Goal: Use online tool/utility: Utilize a website feature to perform a specific function

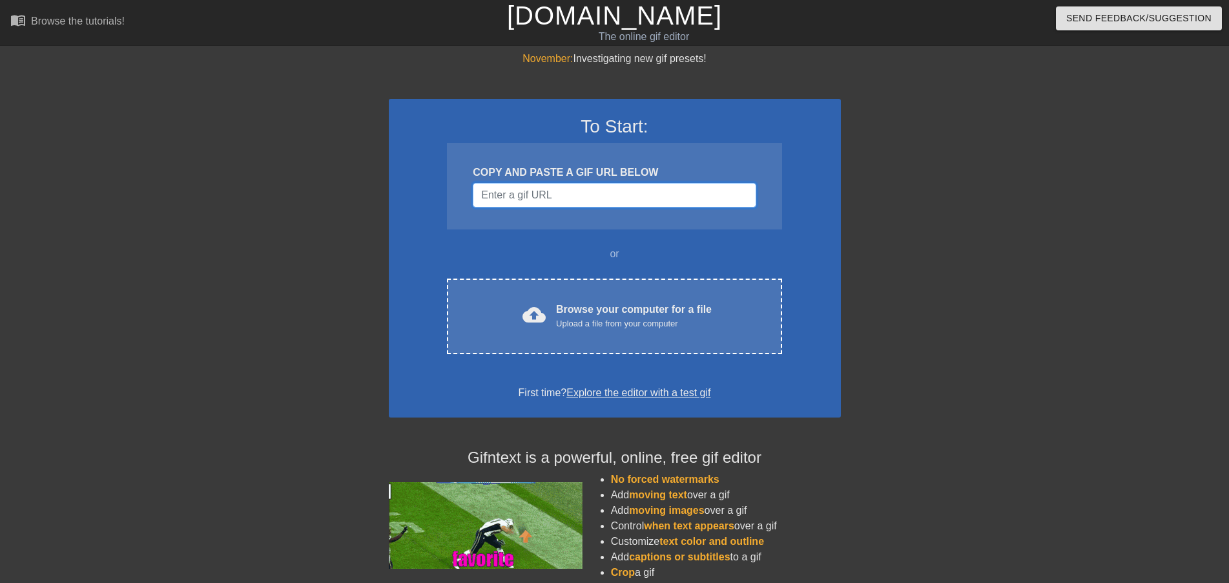
click at [541, 199] on input "Username" at bounding box center [614, 195] width 283 height 25
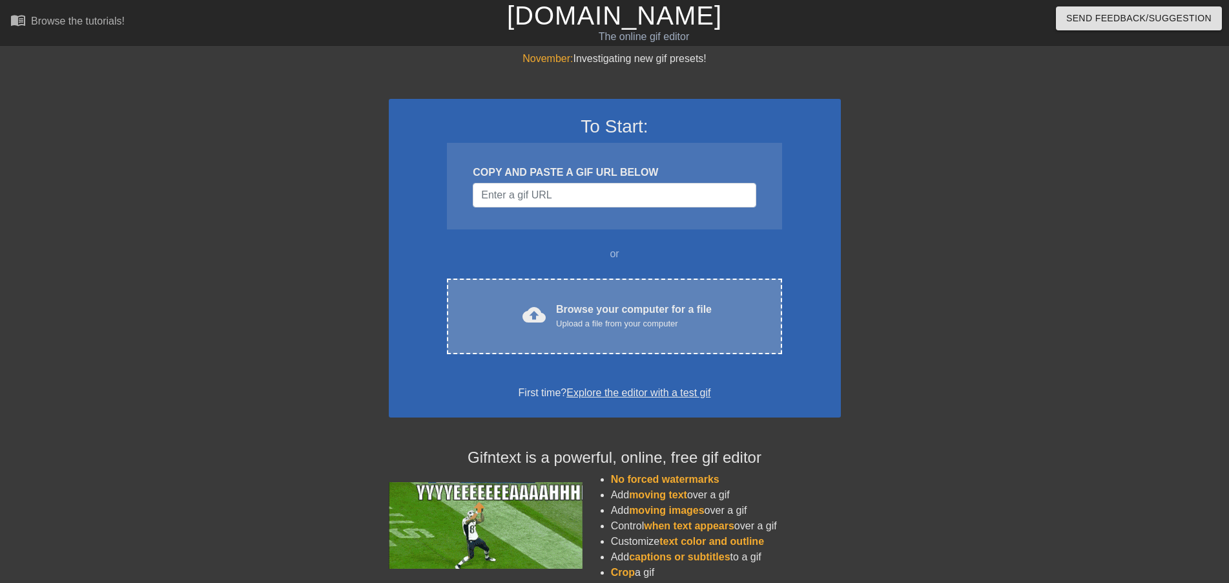
click at [634, 323] on div "Upload a file from your computer" at bounding box center [634, 323] width 156 height 13
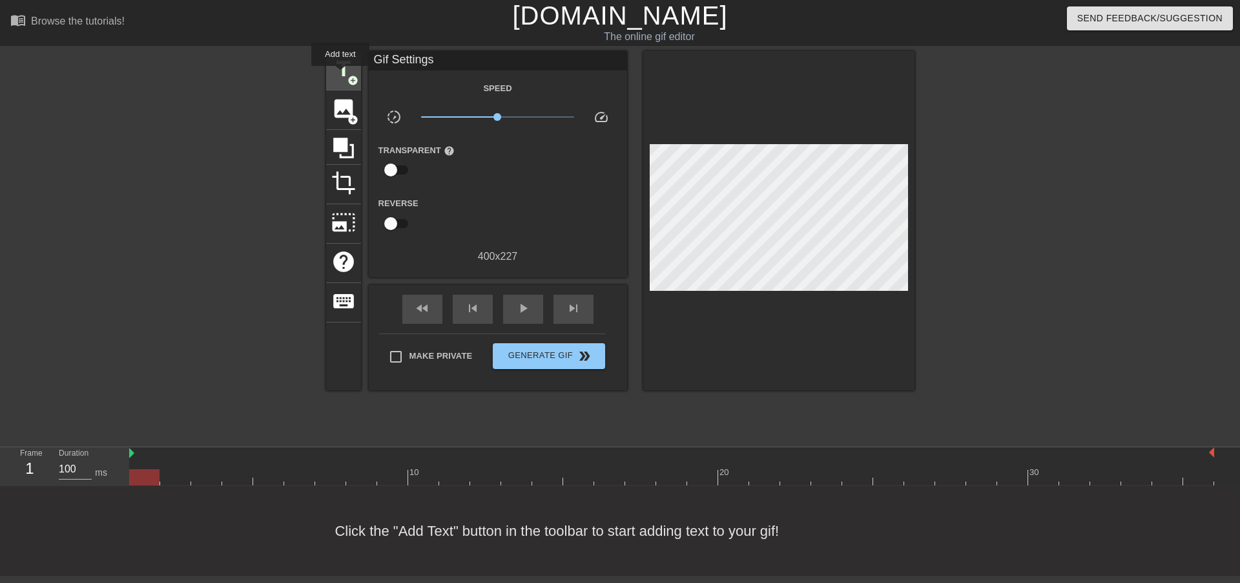
click at [340, 75] on span "title" at bounding box center [343, 69] width 25 height 25
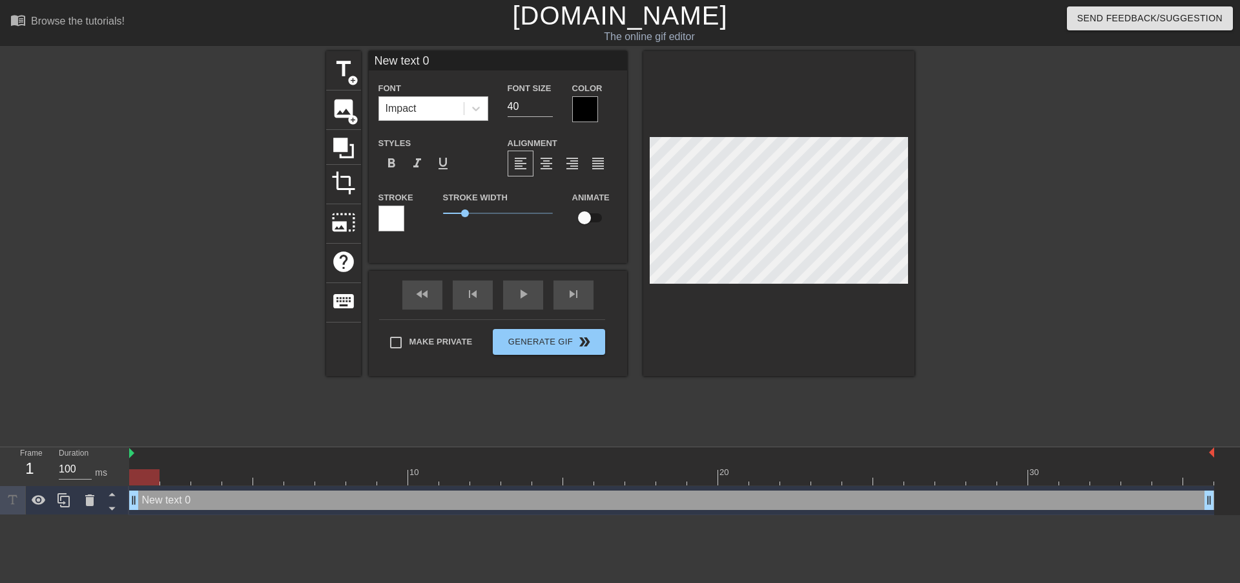
click at [419, 104] on div "Impact" at bounding box center [421, 108] width 85 height 23
type input "U"
type textarea "U"
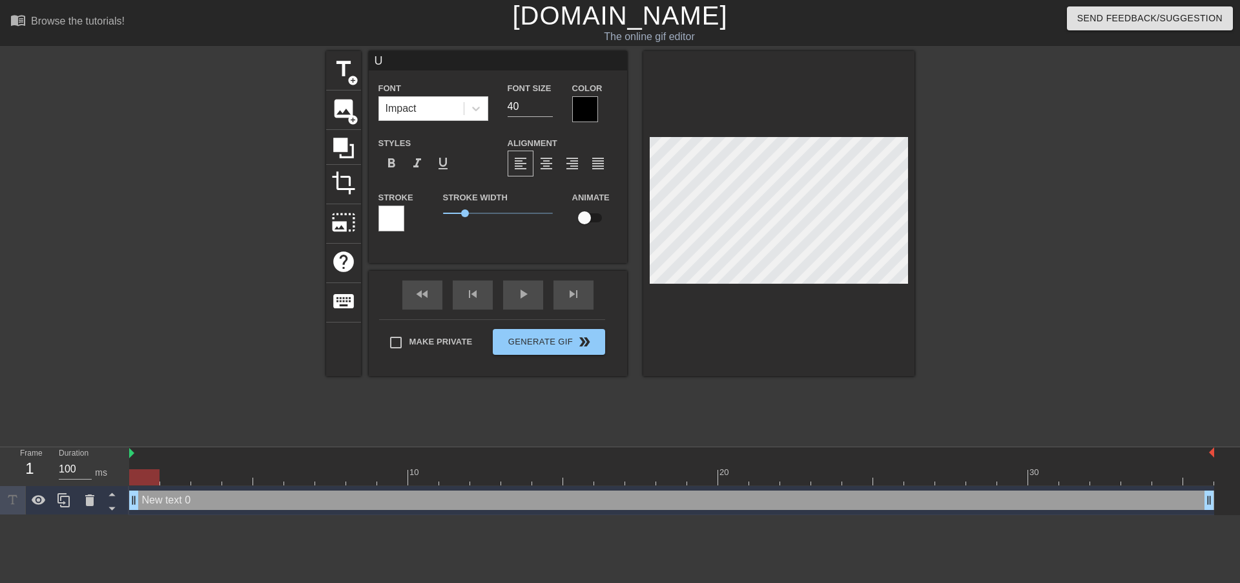
scroll to position [2, 2]
type input "Un"
type textarea "Un"
type input "Und"
type textarea "Und"
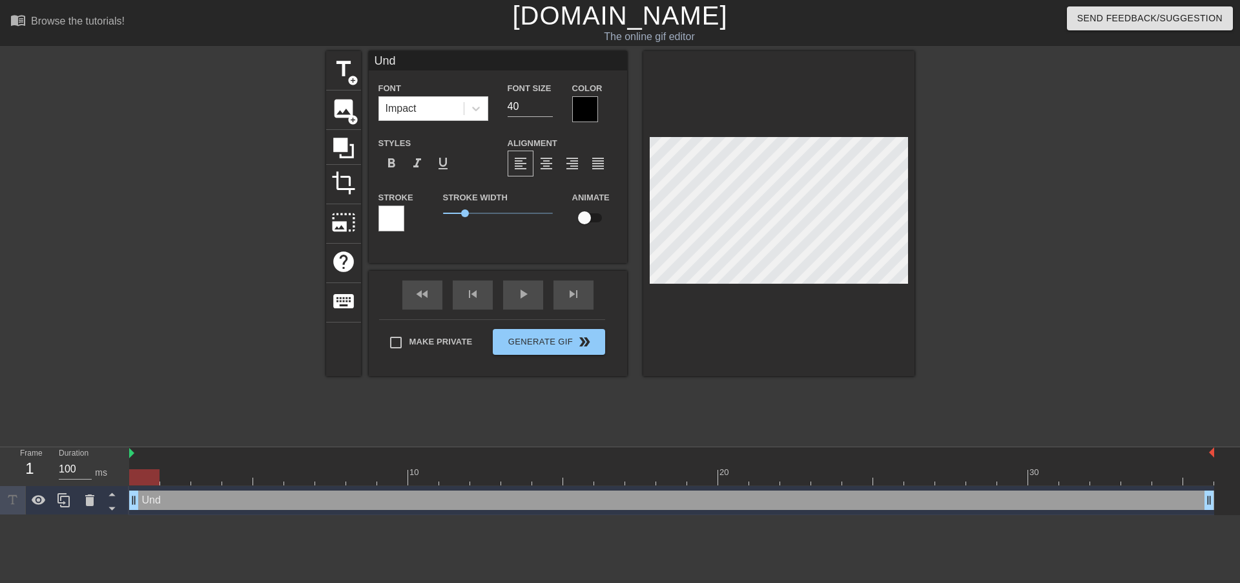
type input "Undr"
type textarea "Undr"
type input "Undre"
type textarea "Undre"
type input "Undr"
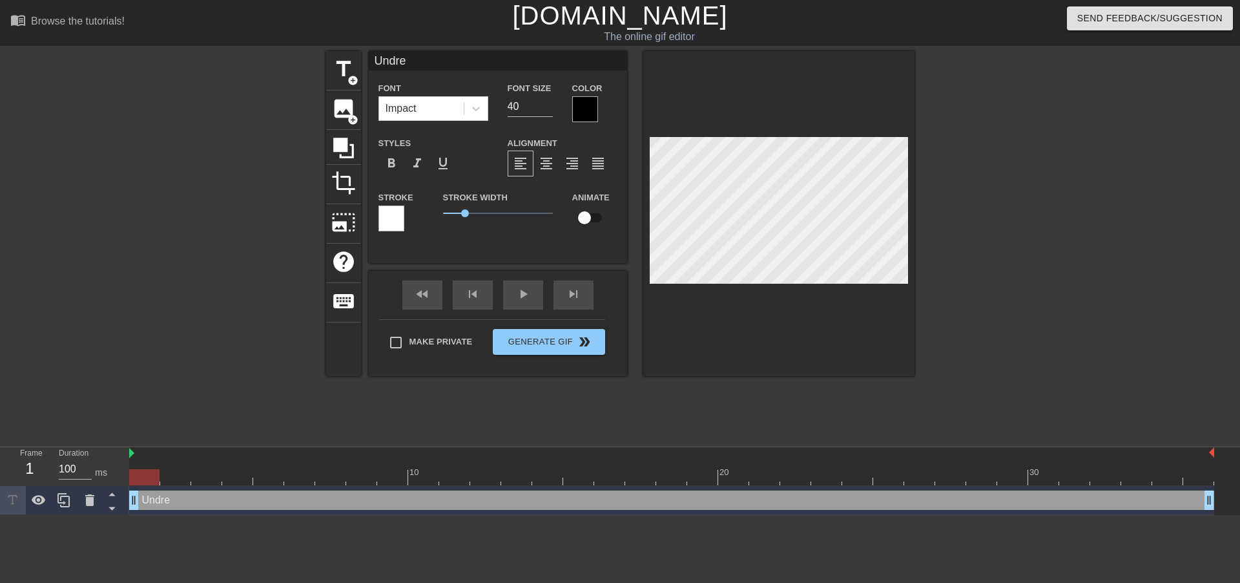
type textarea "Undr"
type input "Und"
type textarea "Und"
type input "Unde"
type textarea "Unde"
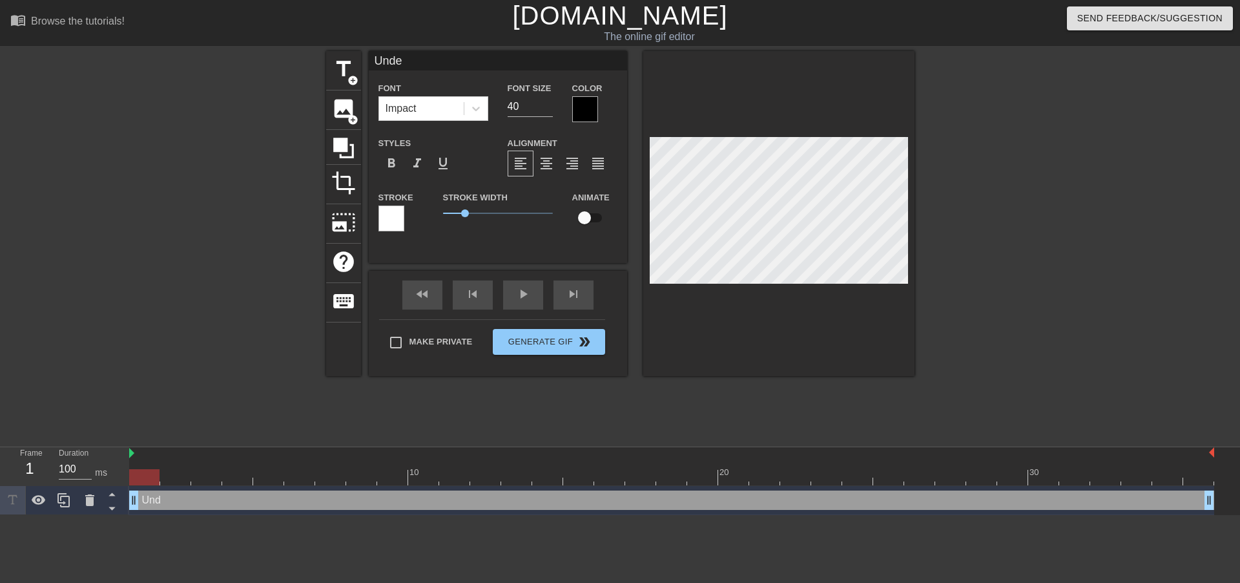
type input "Undea"
type textarea "Undea"
type input "Undead"
type textarea "Undead"
click at [586, 109] on div at bounding box center [585, 109] width 26 height 26
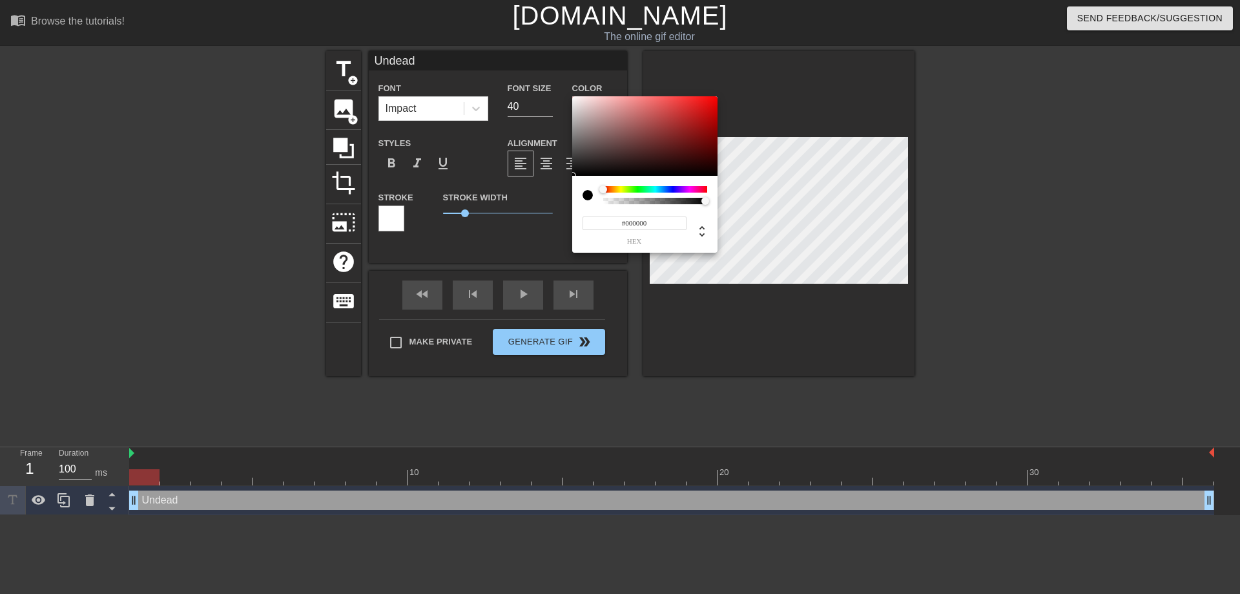
type input "0"
drag, startPoint x: 702, startPoint y: 201, endPoint x: 581, endPoint y: 202, distance: 121.4
click at [581, 202] on div "0 r 0 g 0 b 0 a" at bounding box center [644, 214] width 145 height 77
type input "1"
drag, startPoint x: 619, startPoint y: 204, endPoint x: 741, endPoint y: 196, distance: 122.4
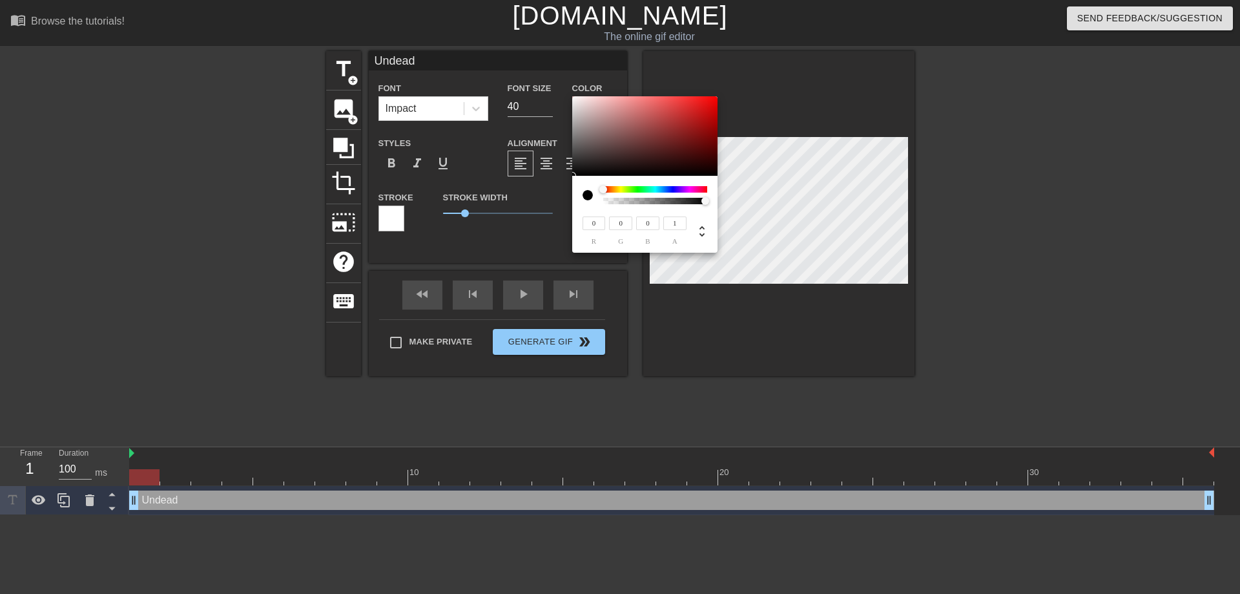
click at [741, 196] on div "0 r 0 g 0 b 1 a" at bounding box center [620, 297] width 1240 height 594
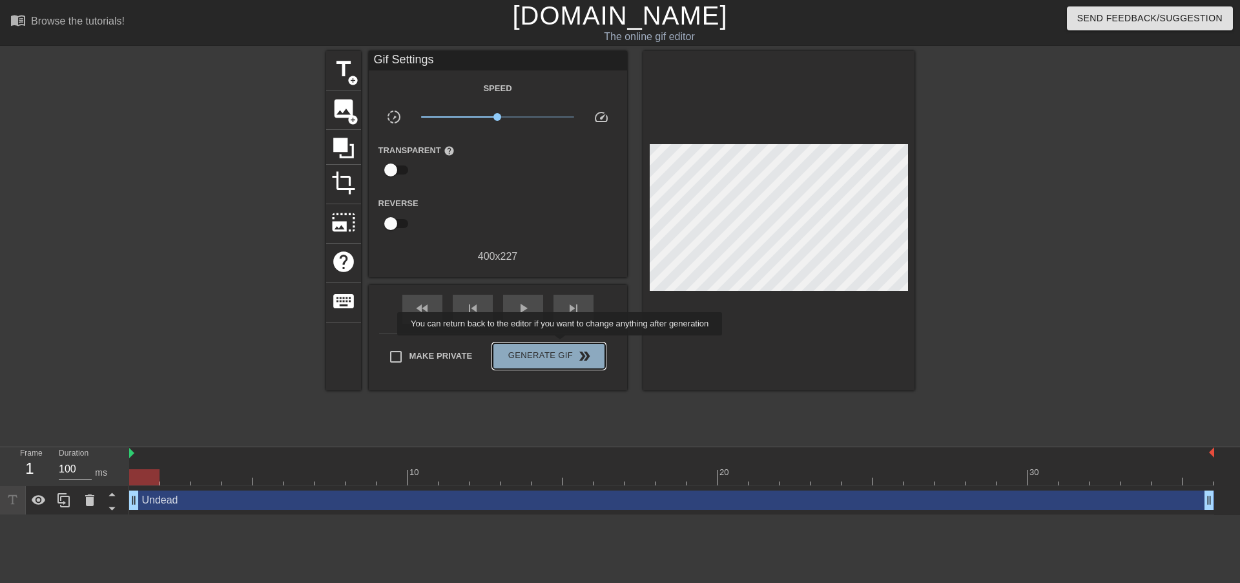
click at [561, 344] on button "Generate Gif double_arrow" at bounding box center [549, 356] width 112 height 26
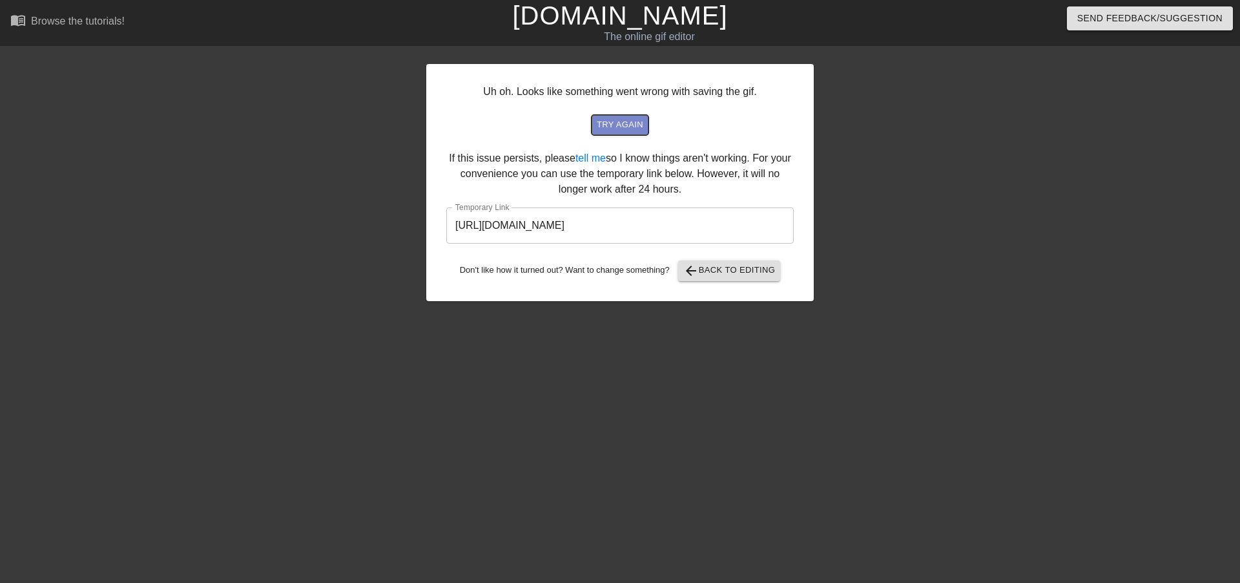
click at [624, 125] on span "try again" at bounding box center [620, 125] width 47 height 15
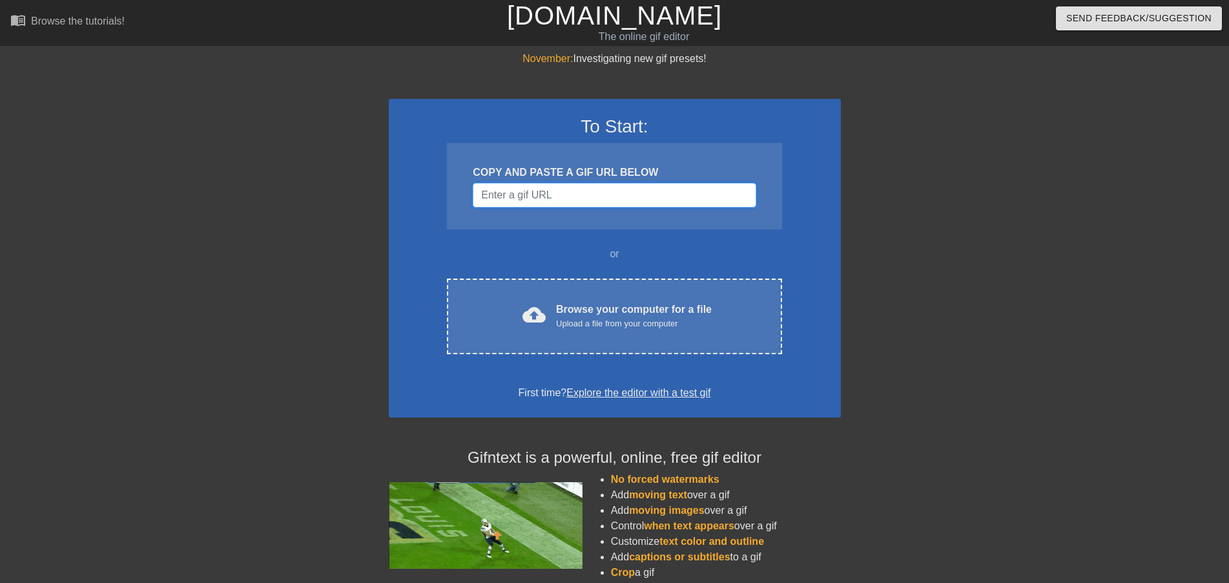
click at [592, 203] on input "Username" at bounding box center [614, 195] width 283 height 25
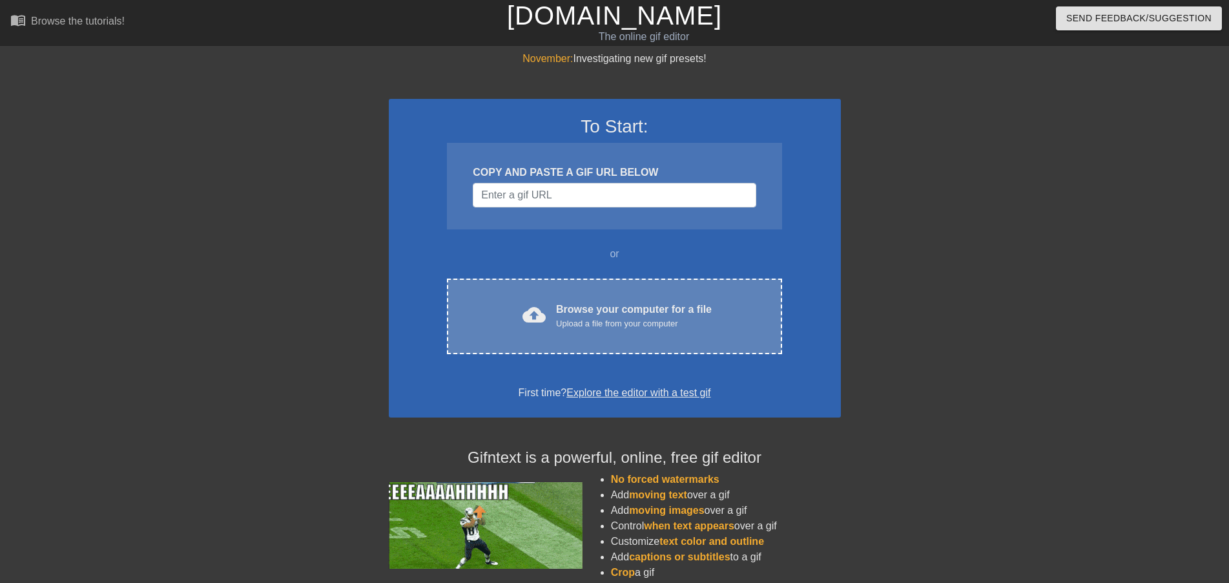
click at [602, 304] on div "Browse your computer for a file Upload a file from your computer" at bounding box center [634, 316] width 156 height 28
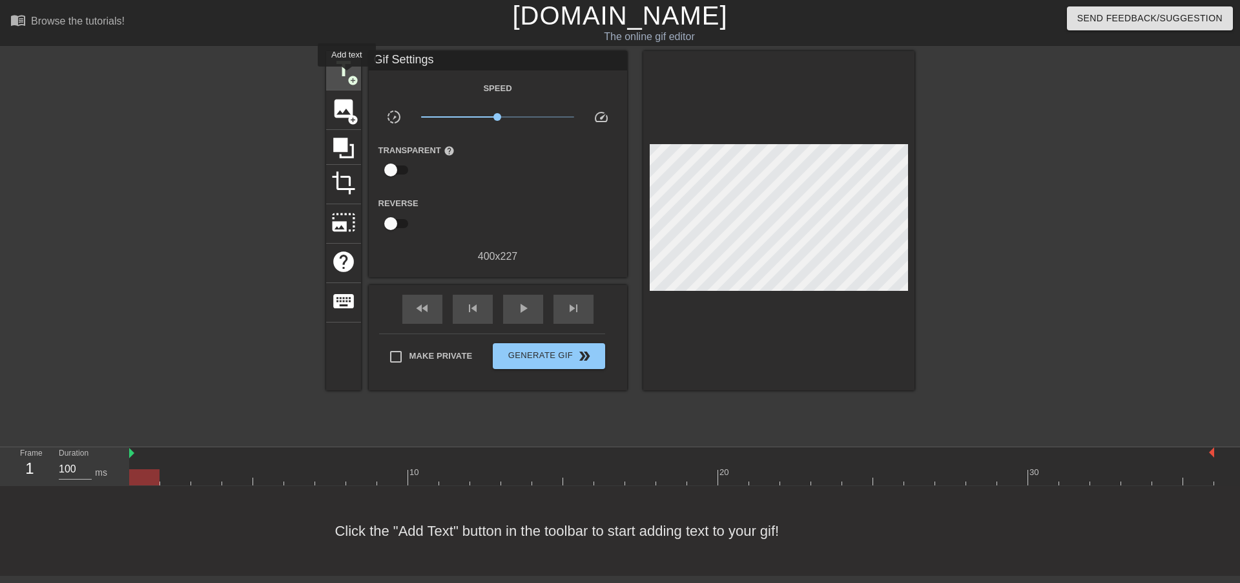
click at [348, 76] on span "add_circle" at bounding box center [353, 80] width 11 height 11
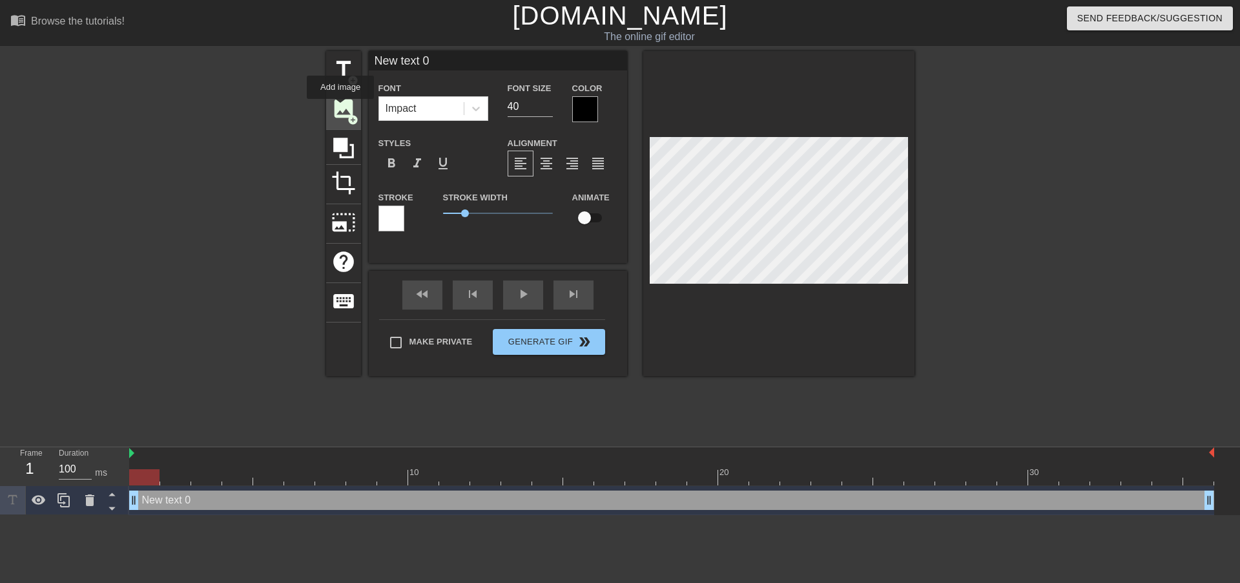
click at [340, 108] on span "image" at bounding box center [343, 108] width 25 height 25
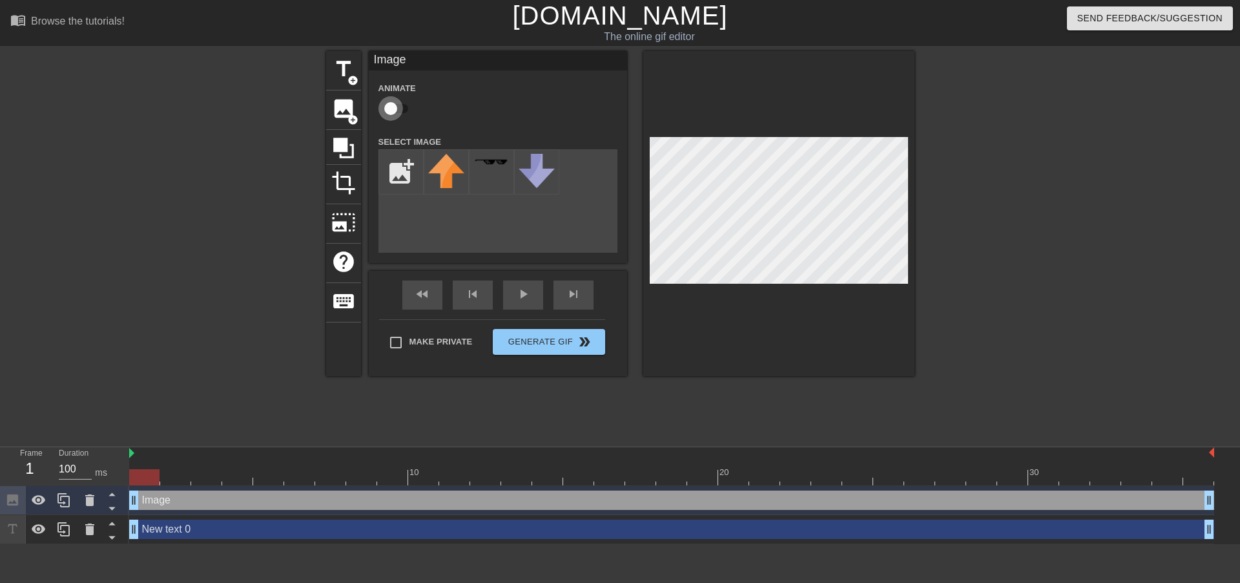
click at [403, 113] on input "checkbox" at bounding box center [391, 108] width 74 height 25
click at [344, 114] on span "image" at bounding box center [343, 108] width 25 height 25
checkbox input "false"
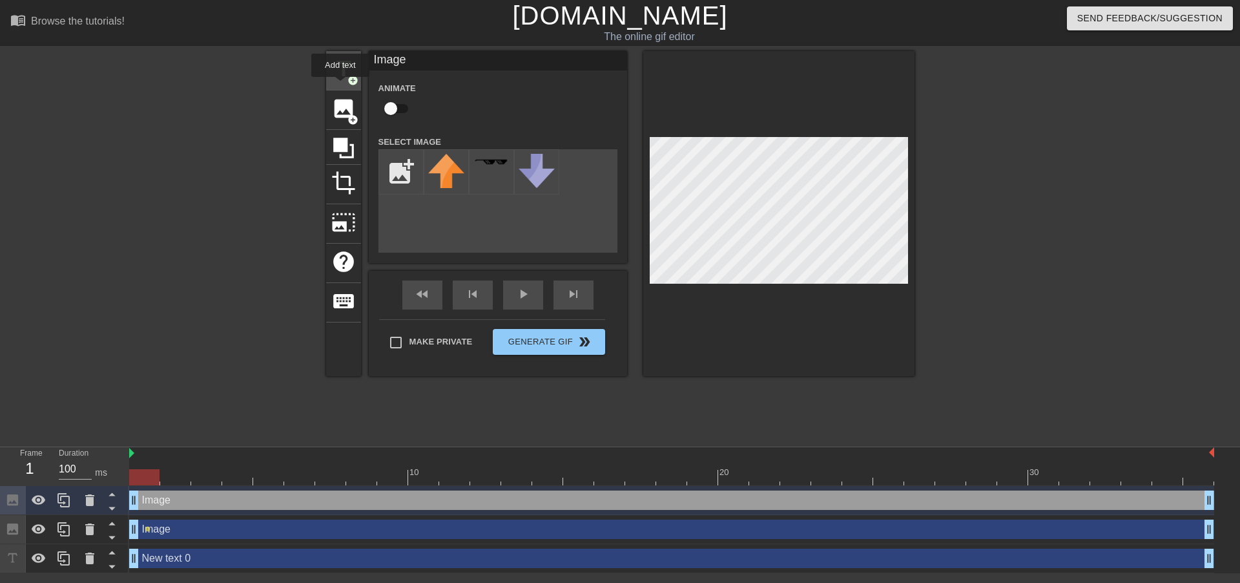
click at [340, 86] on div "title add_circle" at bounding box center [343, 70] width 35 height 39
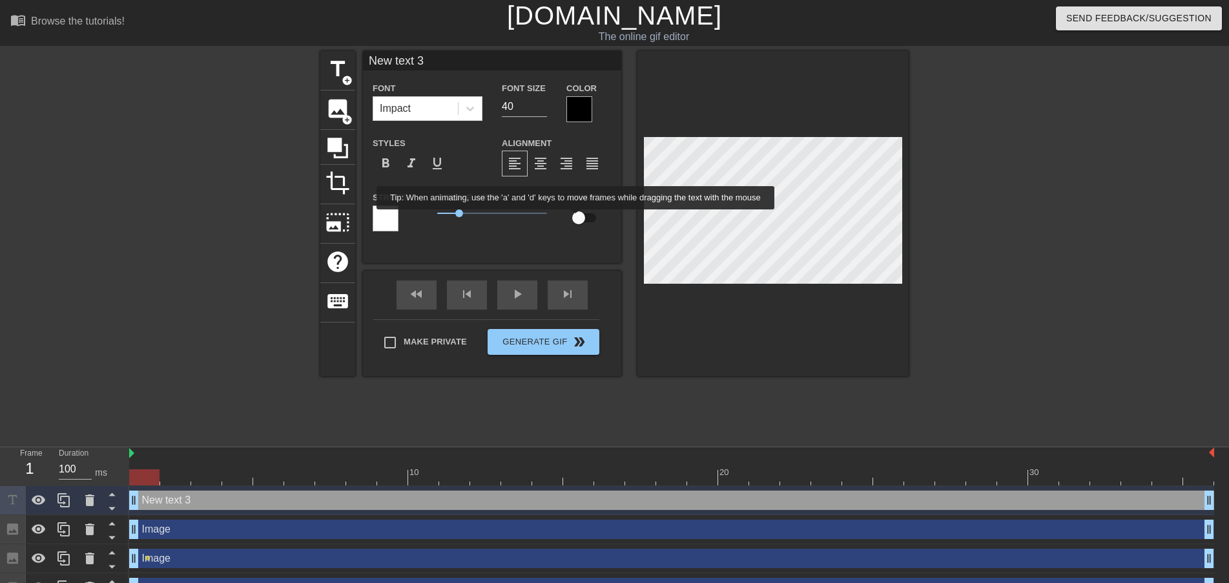
click at [576, 218] on input "checkbox" at bounding box center [579, 217] width 74 height 25
checkbox input "true"
click at [431, 114] on div "Impact" at bounding box center [415, 108] width 85 height 23
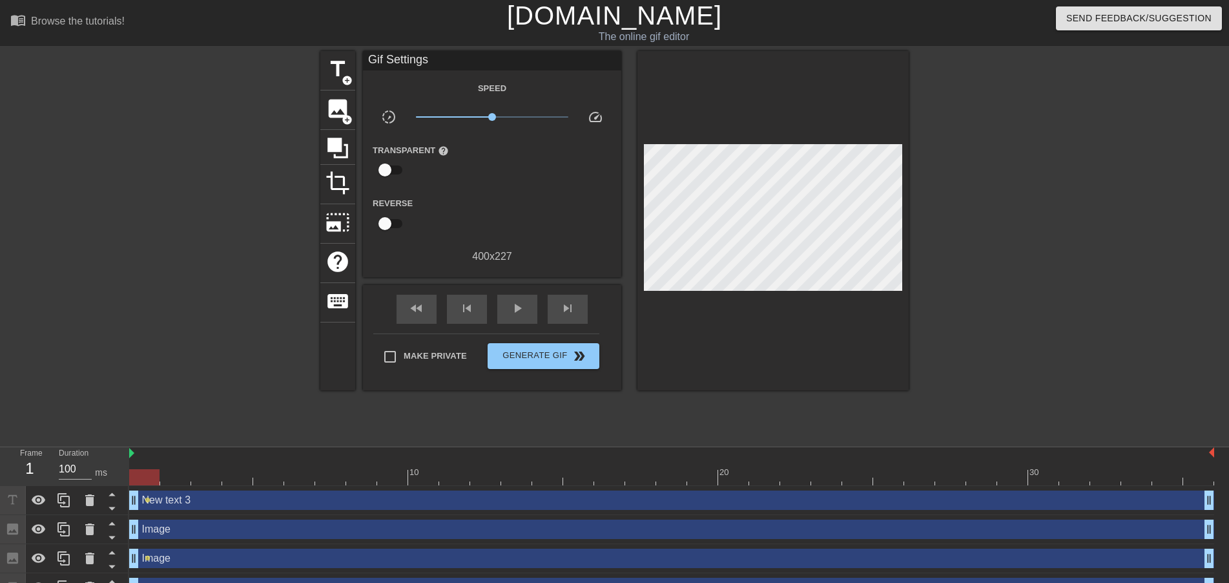
click at [283, 366] on div at bounding box center [208, 245] width 194 height 388
click at [336, 521] on div "Image drag_handle drag_handle" at bounding box center [671, 528] width 1085 height 19
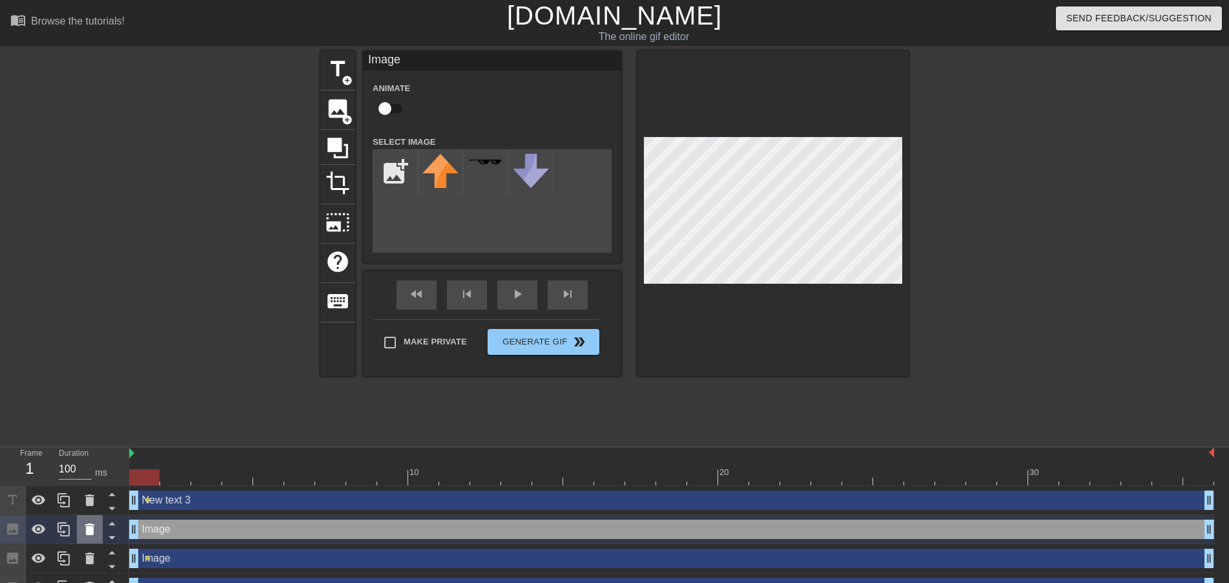
click at [93, 528] on icon at bounding box center [89, 529] width 9 height 12
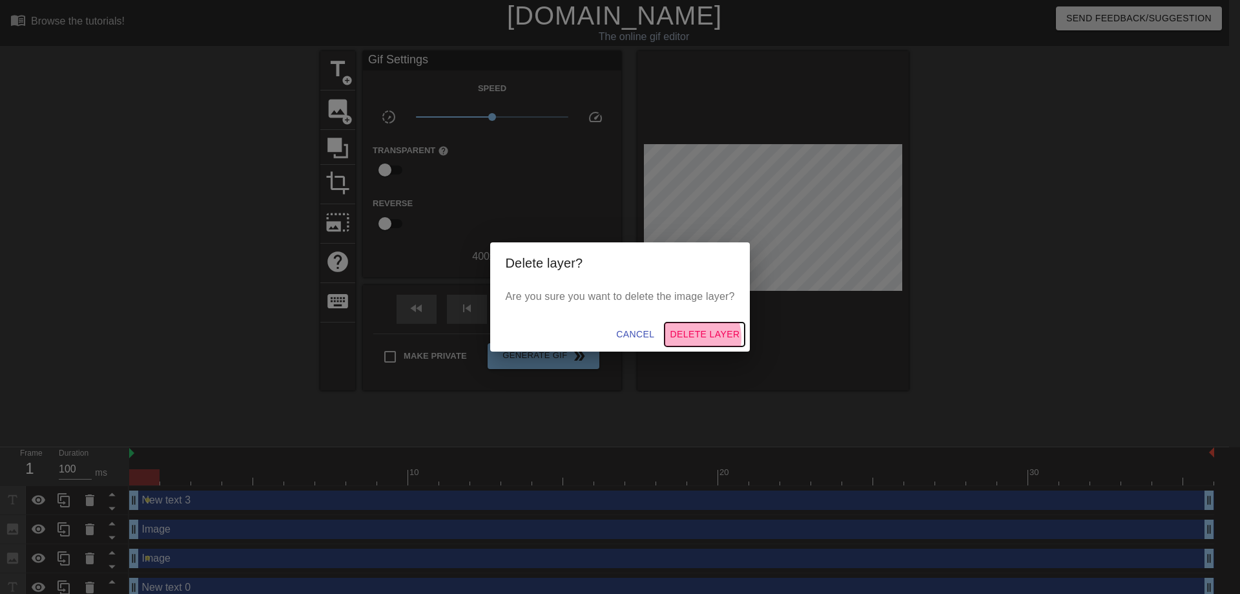
click at [691, 338] on span "Delete Layer" at bounding box center [705, 334] width 70 height 16
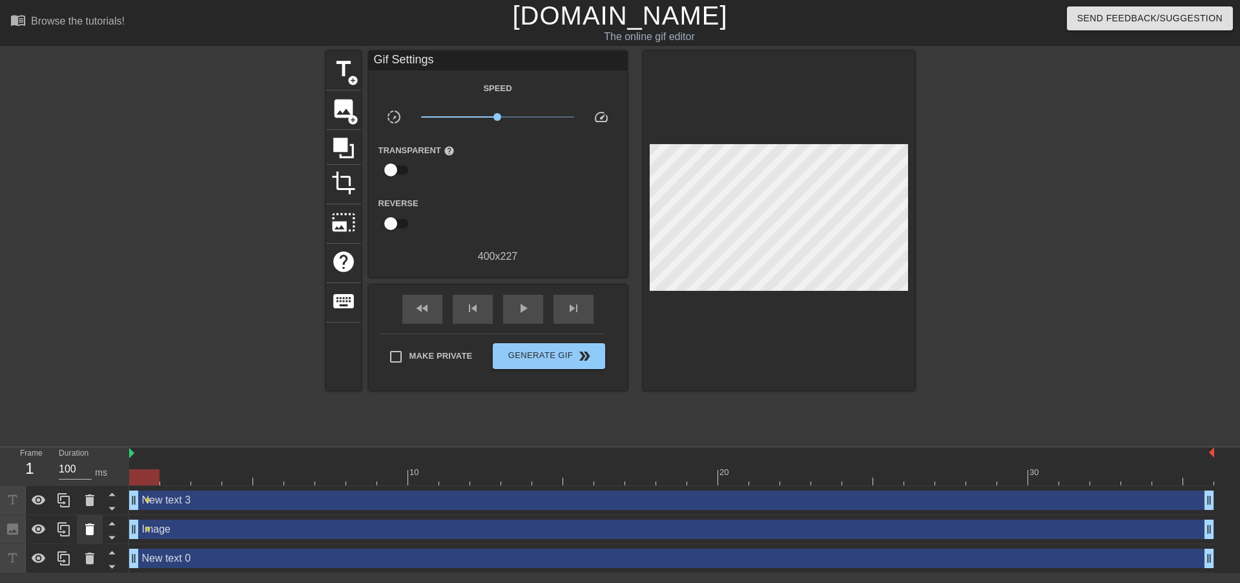
click at [93, 529] on icon at bounding box center [89, 529] width 9 height 12
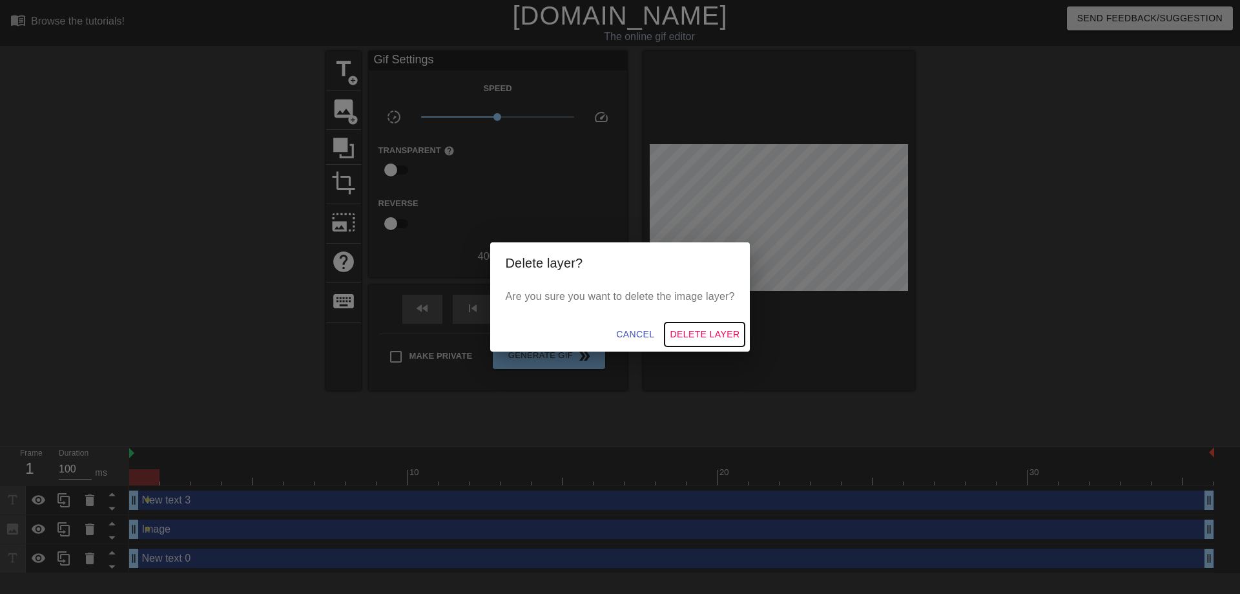
click at [720, 338] on span "Delete Layer" at bounding box center [705, 334] width 70 height 16
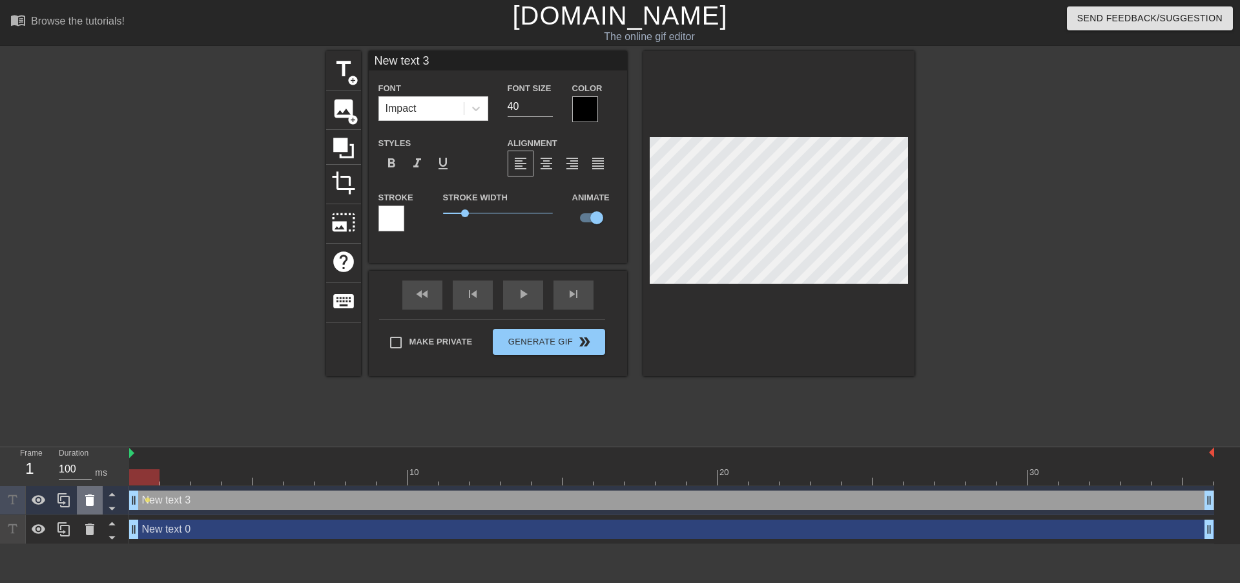
click at [94, 501] on icon at bounding box center [90, 500] width 16 height 16
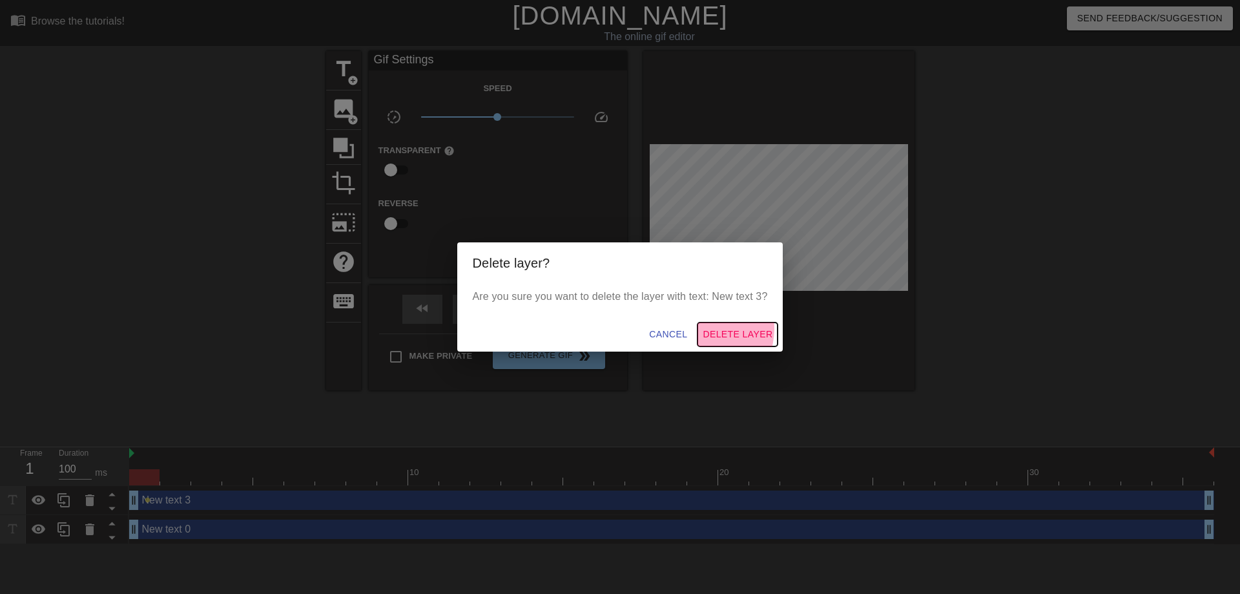
click at [705, 328] on button "Delete Layer" at bounding box center [738, 334] width 80 height 24
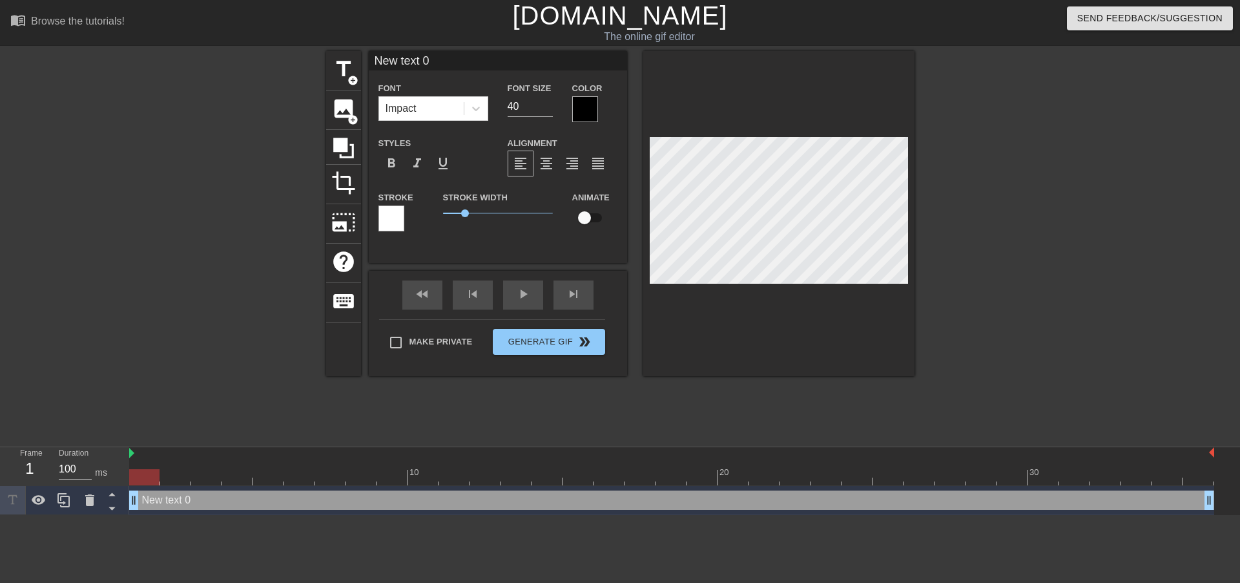
click at [592, 219] on input "checkbox" at bounding box center [585, 217] width 74 height 25
checkbox input "true"
type input "U"
type textarea "U"
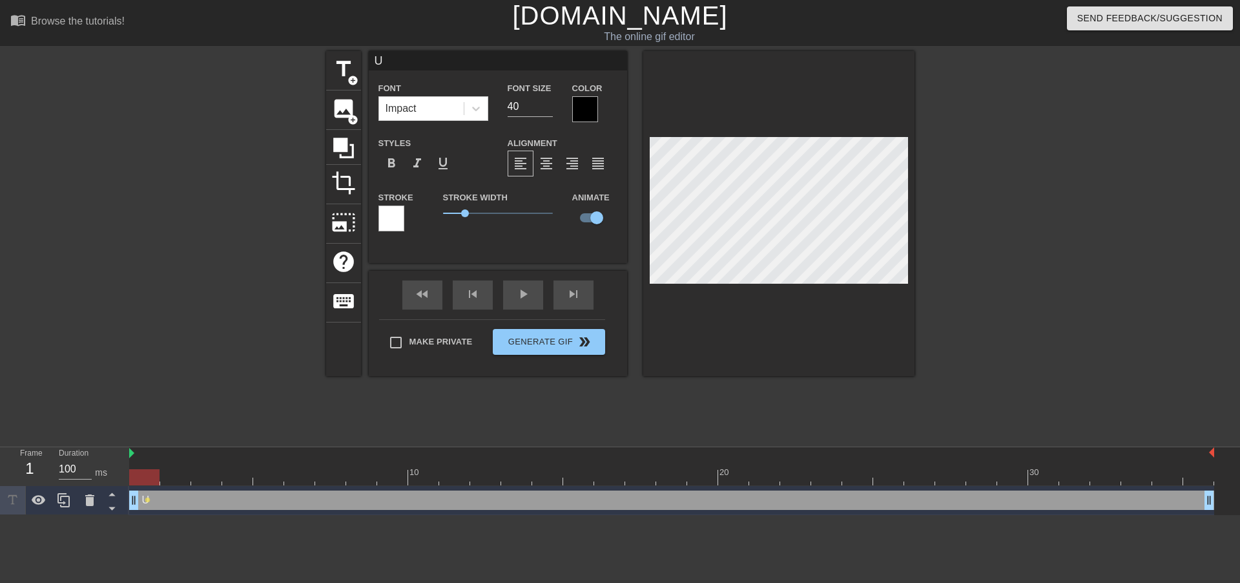
type input "Un"
type textarea "Un"
type input "Und"
type textarea "Und"
type input "Unde"
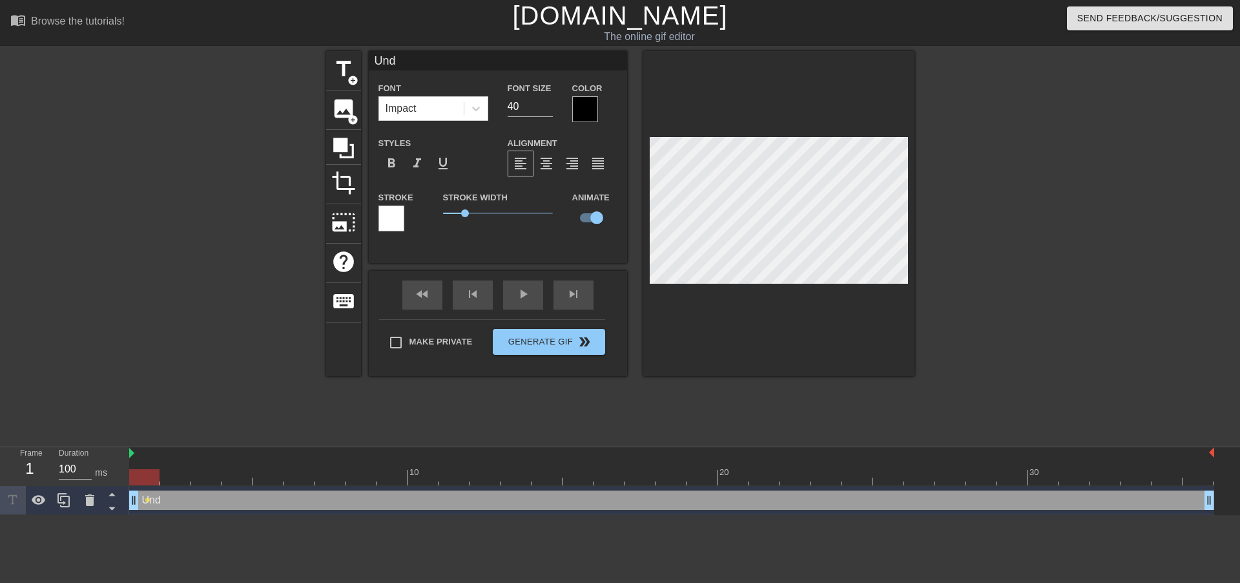
type textarea "Unde"
type input "Undea"
type textarea "Undea"
type input "Undead"
type textarea "Undead"
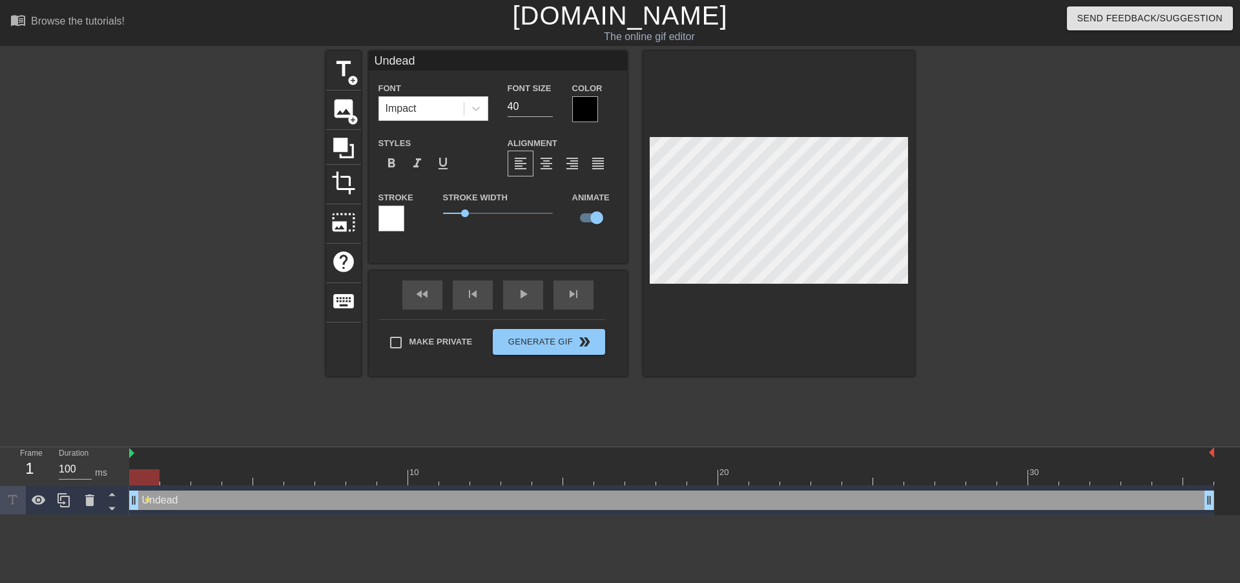
click at [827, 295] on div at bounding box center [778, 213] width 271 height 325
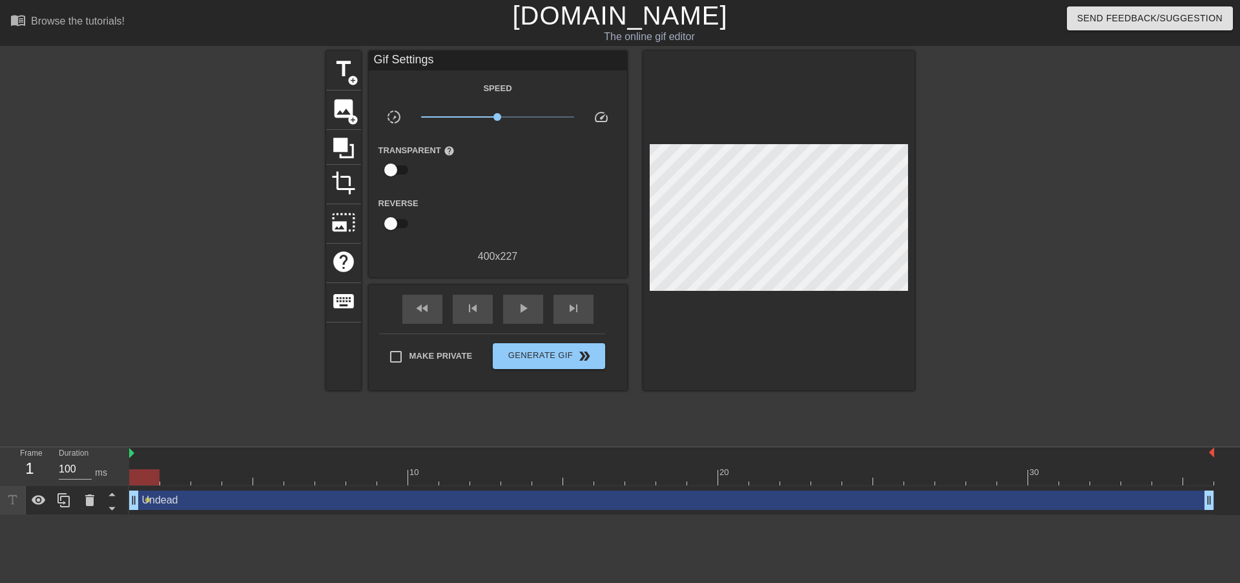
drag, startPoint x: 147, startPoint y: 501, endPoint x: 160, endPoint y: 499, distance: 13.0
click at [190, 492] on div "Undead drag_handle drag_handle lens" at bounding box center [671, 499] width 1085 height 19
drag, startPoint x: 149, startPoint y: 500, endPoint x: 171, endPoint y: 501, distance: 22.0
click at [171, 501] on div "Undead drag_handle drag_handle lens" at bounding box center [671, 499] width 1085 height 19
drag, startPoint x: 147, startPoint y: 498, endPoint x: 160, endPoint y: 499, distance: 12.9
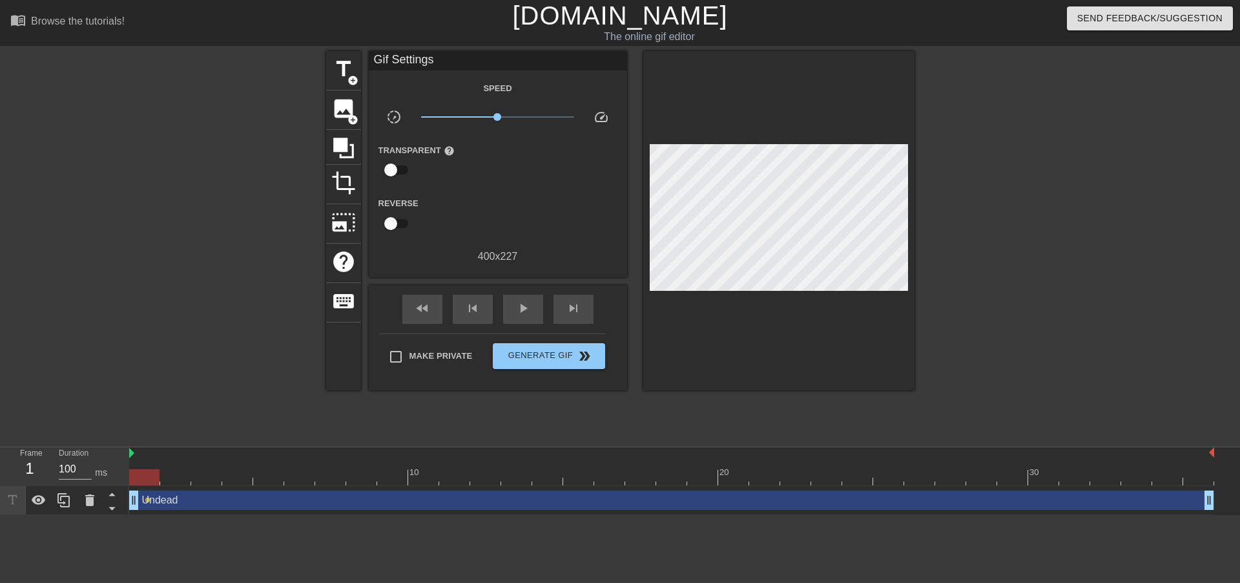
click at [160, 499] on div "Undead drag_handle drag_handle lens" at bounding box center [671, 499] width 1085 height 19
click at [152, 499] on div "Undead drag_handle drag_handle" at bounding box center [671, 499] width 1085 height 19
click at [214, 344] on div at bounding box center [214, 245] width 194 height 388
drag, startPoint x: 147, startPoint y: 501, endPoint x: 205, endPoint y: 503, distance: 58.2
click at [205, 503] on div "Undead drag_handle drag_handle lens" at bounding box center [671, 499] width 1085 height 19
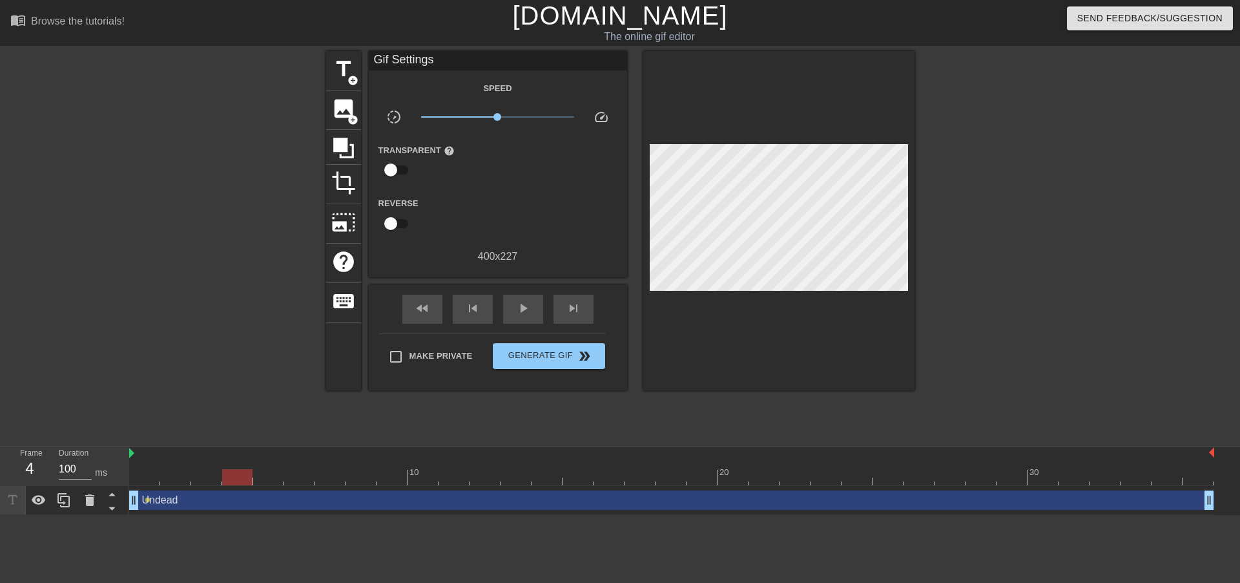
drag, startPoint x: 154, startPoint y: 475, endPoint x: 226, endPoint y: 481, distance: 71.9
click at [226, 481] on div at bounding box center [237, 477] width 30 height 16
drag, startPoint x: 147, startPoint y: 497, endPoint x: 205, endPoint y: 498, distance: 58.1
click at [205, 498] on div "Undead drag_handle drag_handle lens" at bounding box center [671, 499] width 1085 height 19
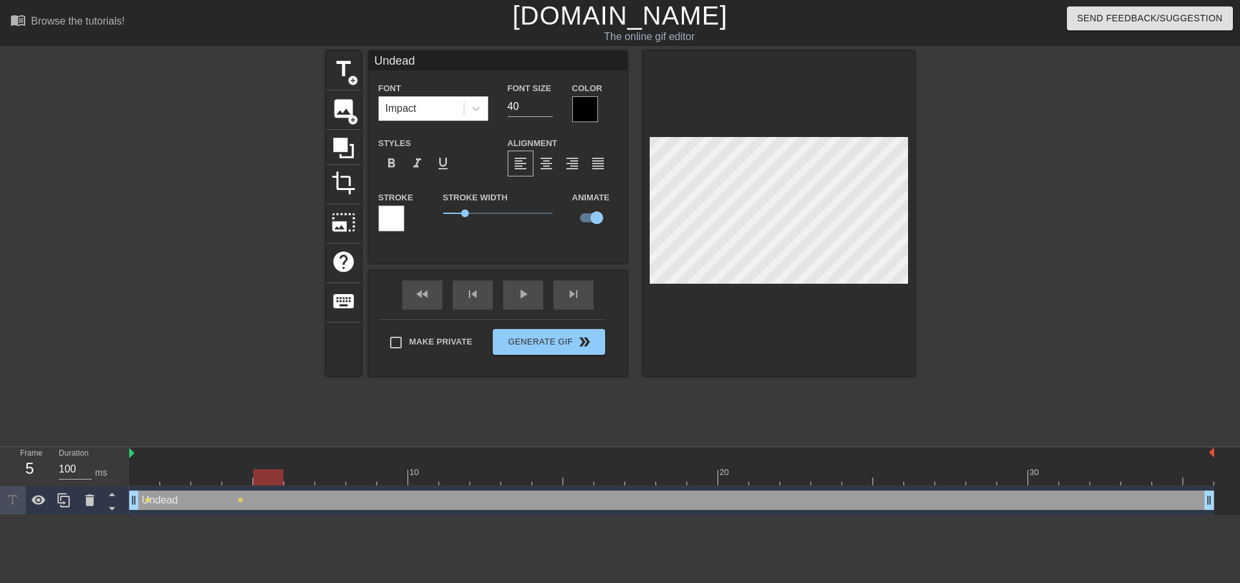
drag, startPoint x: 230, startPoint y: 479, endPoint x: 269, endPoint y: 482, distance: 39.5
click at [269, 482] on div at bounding box center [268, 477] width 30 height 16
drag, startPoint x: 263, startPoint y: 475, endPoint x: 297, endPoint y: 475, distance: 34.2
click at [297, 475] on div at bounding box center [299, 477] width 30 height 16
drag, startPoint x: 291, startPoint y: 473, endPoint x: 319, endPoint y: 472, distance: 28.4
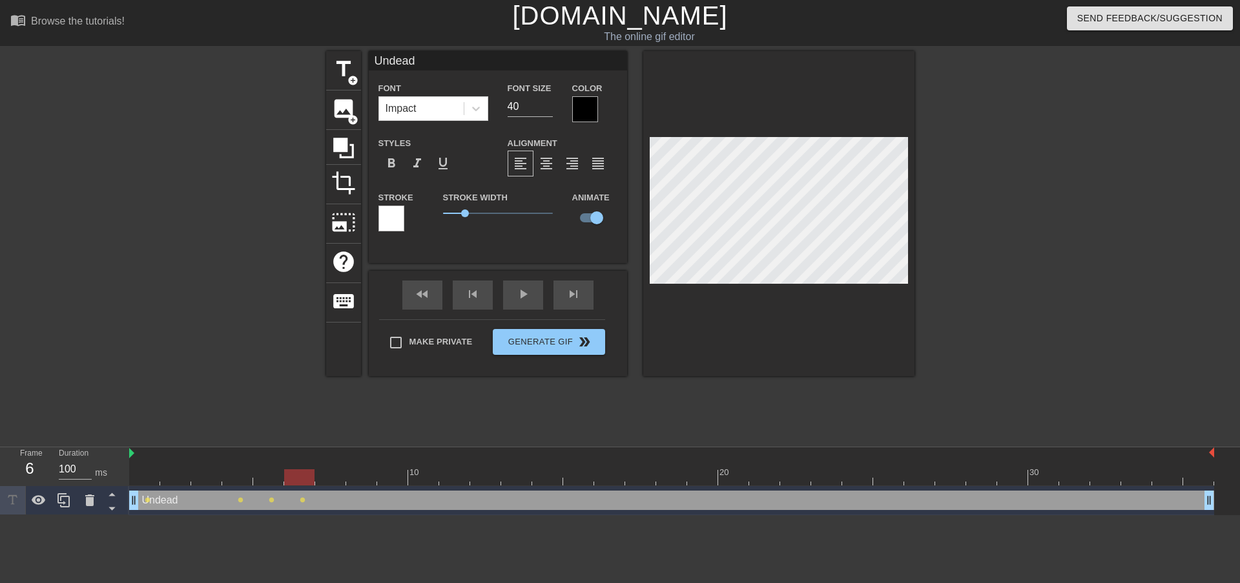
click at [315, 472] on div at bounding box center [299, 477] width 30 height 16
click at [321, 473] on div at bounding box center [330, 477] width 30 height 16
drag, startPoint x: 330, startPoint y: 477, endPoint x: 364, endPoint y: 482, distance: 34.5
click at [364, 482] on div at bounding box center [361, 477] width 30 height 16
drag, startPoint x: 362, startPoint y: 475, endPoint x: 432, endPoint y: 472, distance: 69.8
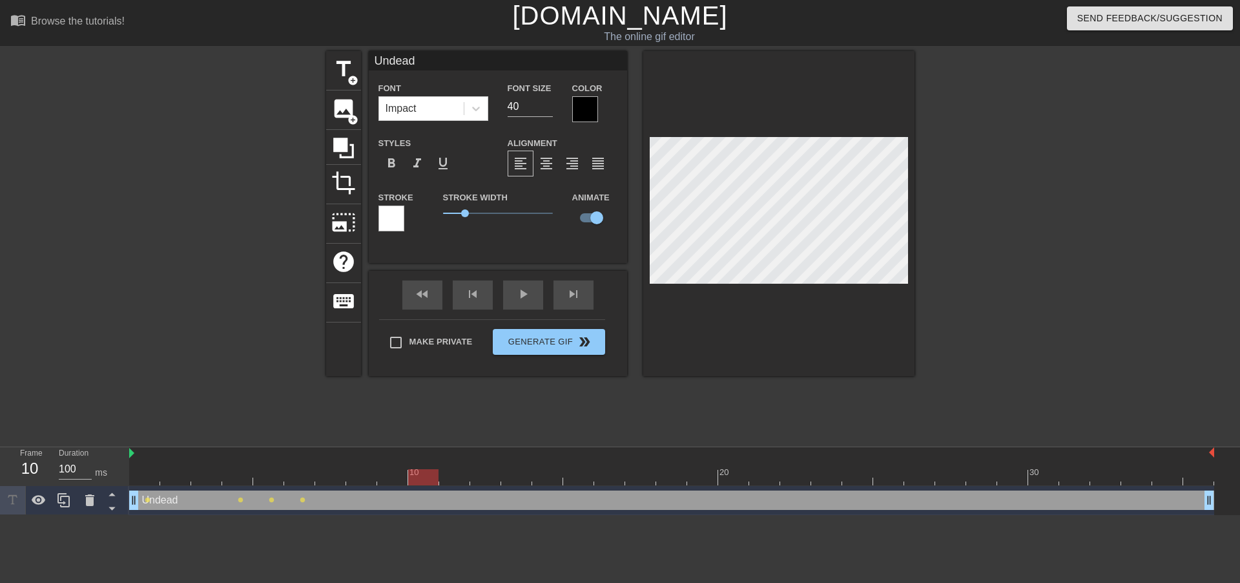
click at [432, 472] on div at bounding box center [423, 477] width 30 height 16
drag, startPoint x: 419, startPoint y: 476, endPoint x: 521, endPoint y: 480, distance: 101.5
click at [521, 480] on div at bounding box center [516, 477] width 30 height 16
drag, startPoint x: 511, startPoint y: 473, endPoint x: 720, endPoint y: 330, distance: 253.7
click at [656, 481] on div at bounding box center [640, 477] width 30 height 16
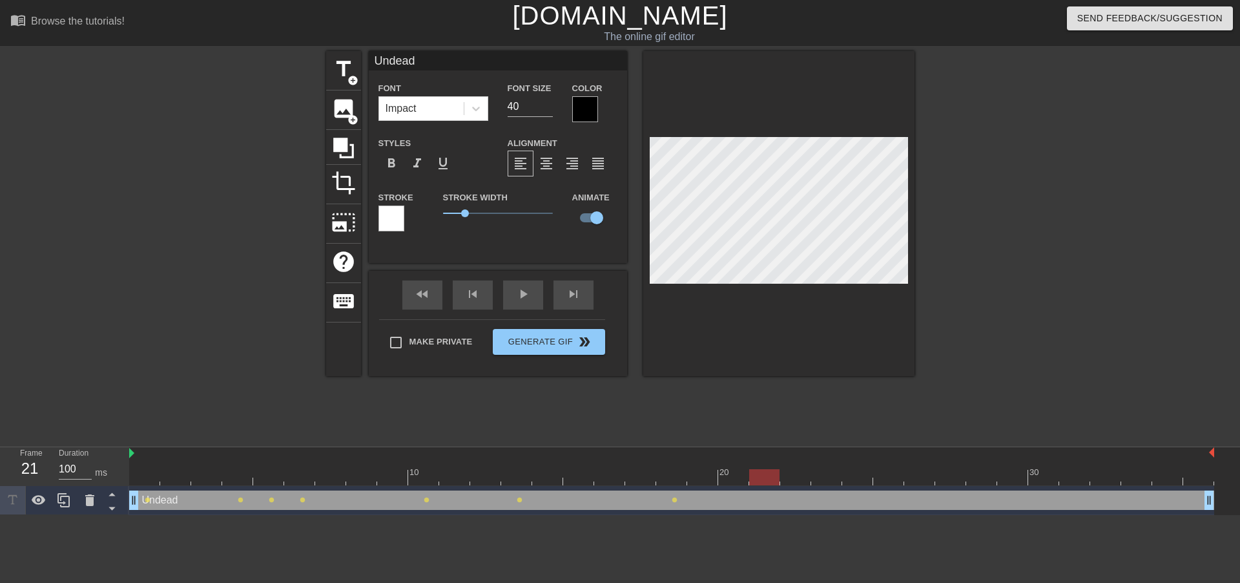
drag, startPoint x: 678, startPoint y: 477, endPoint x: 758, endPoint y: 473, distance: 80.8
click at [758, 473] on div at bounding box center [764, 477] width 30 height 16
drag, startPoint x: 760, startPoint y: 479, endPoint x: 829, endPoint y: 477, distance: 69.8
click at [829, 477] on div at bounding box center [826, 477] width 30 height 16
drag, startPoint x: 820, startPoint y: 473, endPoint x: 853, endPoint y: 475, distance: 32.3
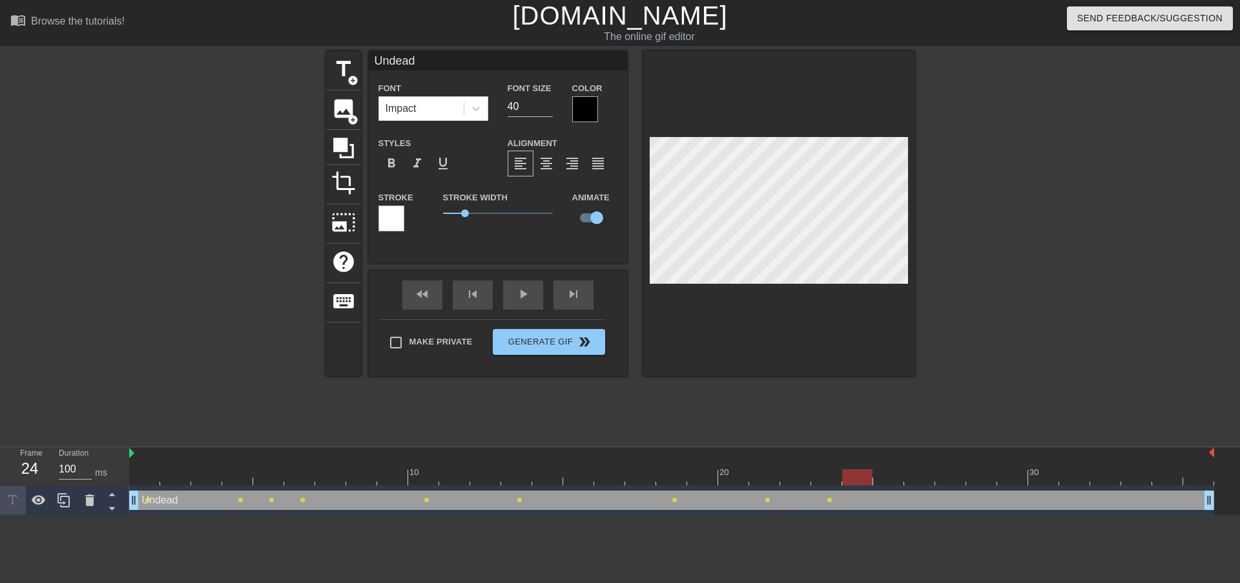
click at [853, 475] on div at bounding box center [857, 477] width 30 height 16
drag, startPoint x: 856, startPoint y: 480, endPoint x: 897, endPoint y: 473, distance: 41.9
click at [897, 473] on div at bounding box center [888, 477] width 30 height 16
drag, startPoint x: 886, startPoint y: 477, endPoint x: 1018, endPoint y: 476, distance: 131.8
click at [1018, 476] on div at bounding box center [1012, 477] width 30 height 16
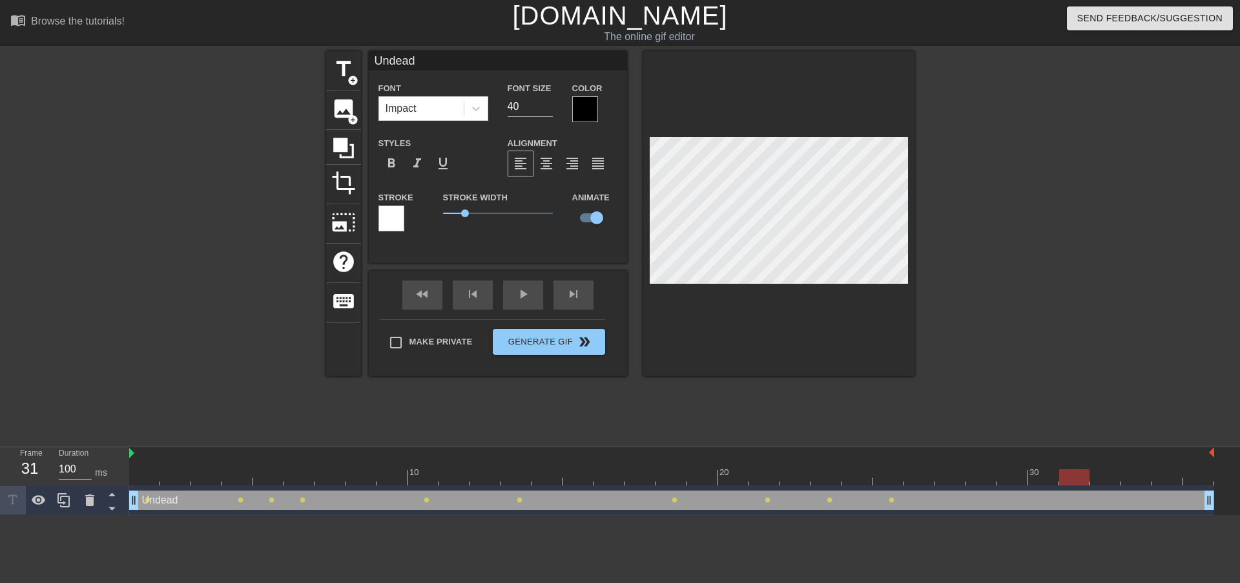
drag, startPoint x: 1010, startPoint y: 478, endPoint x: 1070, endPoint y: 478, distance: 59.4
click at [1070, 478] on div at bounding box center [1074, 477] width 30 height 16
drag, startPoint x: 1074, startPoint y: 477, endPoint x: 1141, endPoint y: 476, distance: 67.8
click at [1141, 476] on div at bounding box center [1136, 477] width 30 height 16
drag, startPoint x: 1137, startPoint y: 473, endPoint x: 1202, endPoint y: 476, distance: 65.3
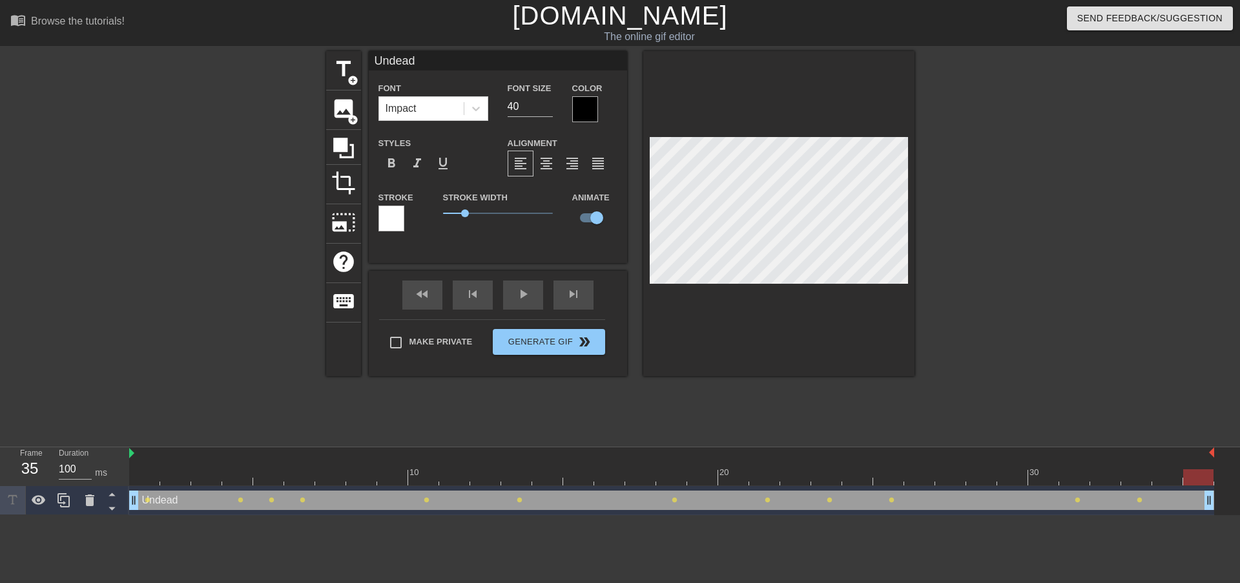
click at [1202, 476] on div at bounding box center [1198, 477] width 30 height 16
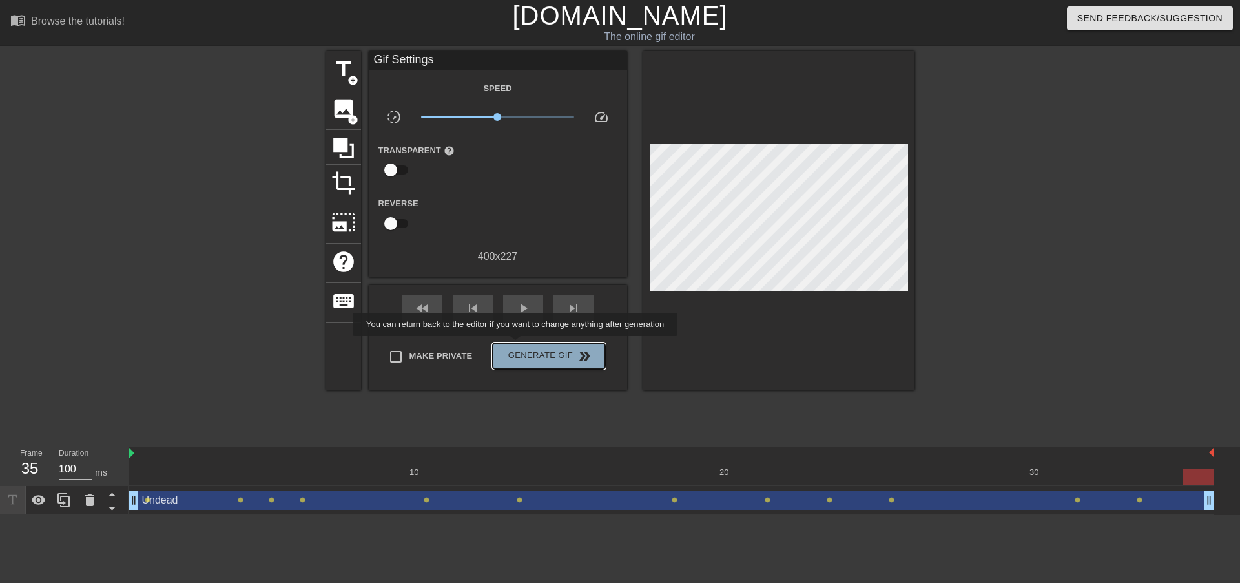
click at [517, 345] on button "Generate Gif double_arrow" at bounding box center [549, 356] width 112 height 26
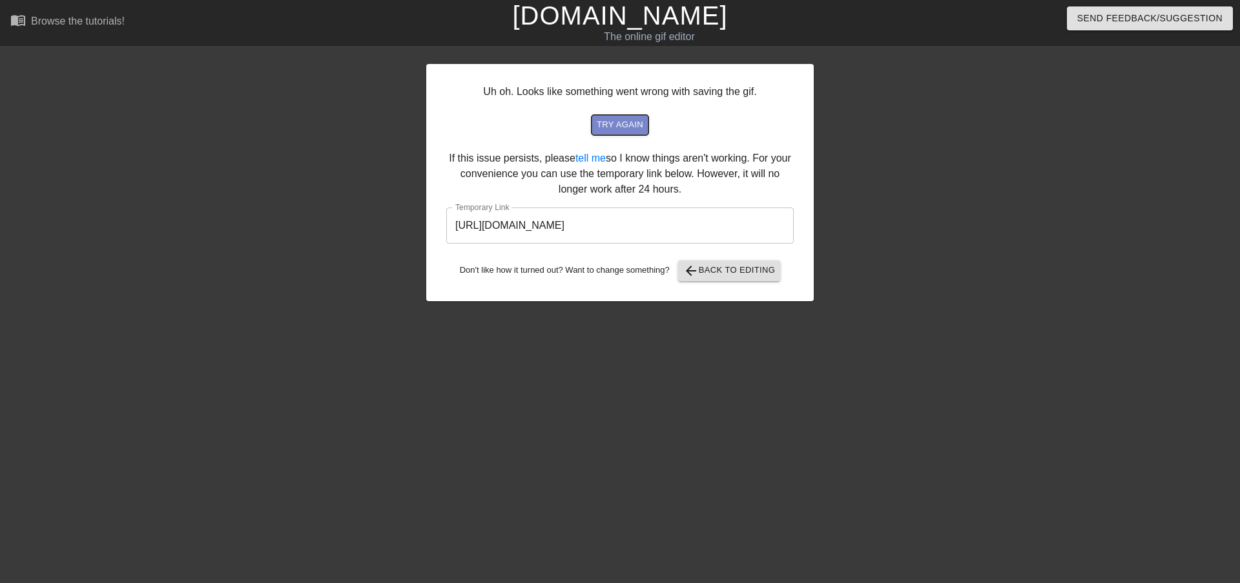
click at [623, 125] on span "try again" at bounding box center [620, 125] width 47 height 15
click at [601, 220] on input "[URL][DOMAIN_NAME]" at bounding box center [620, 225] width 348 height 36
